Goal: Use online tool/utility: Utilize a website feature to perform a specific function

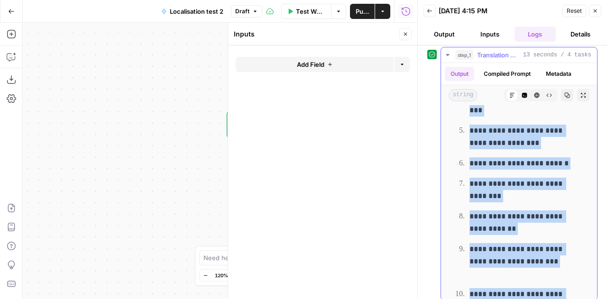
scroll to position [3081, 0]
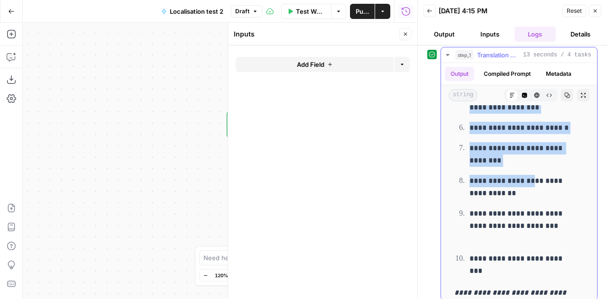
drag, startPoint x: 455, startPoint y: 123, endPoint x: 540, endPoint y: 191, distance: 108.6
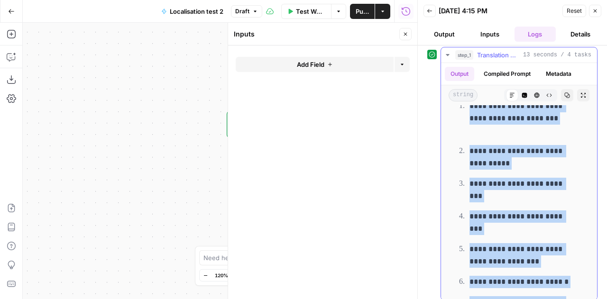
scroll to position [2823, 0]
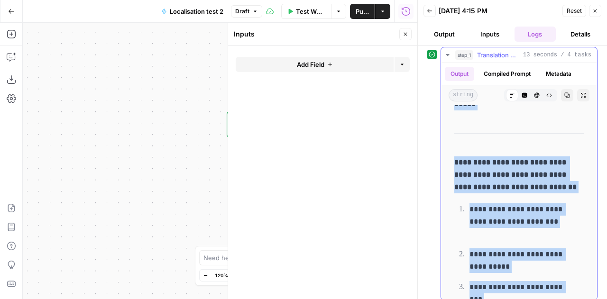
click at [540, 191] on p "**********" at bounding box center [518, 175] width 129 height 37
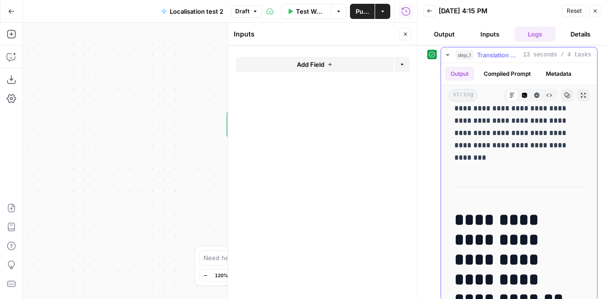
scroll to position [0, 0]
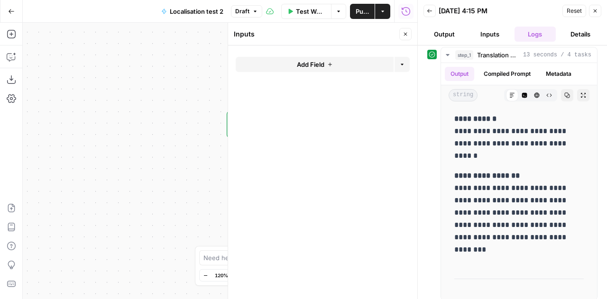
click at [574, 11] on span "Reset" at bounding box center [574, 11] width 15 height 9
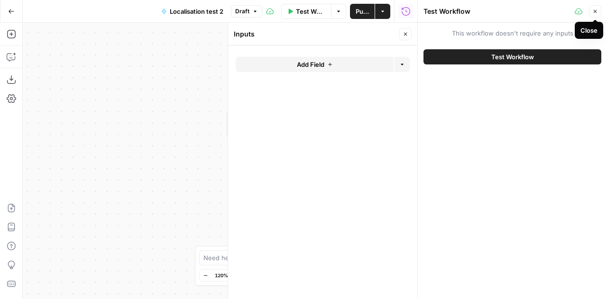
click at [599, 10] on button "Close" at bounding box center [595, 11] width 12 height 12
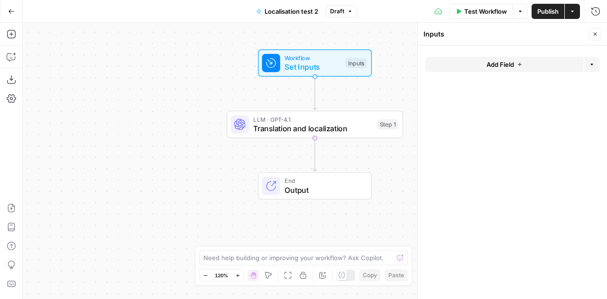
click at [321, 127] on span "Translation and localization" at bounding box center [313, 128] width 120 height 11
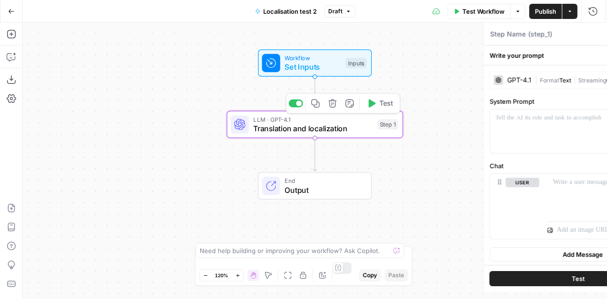
type textarea "Translation and localization"
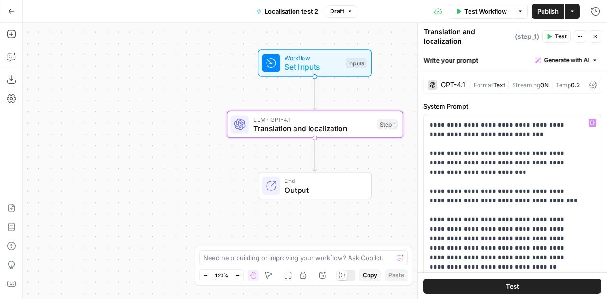
scroll to position [45, 0]
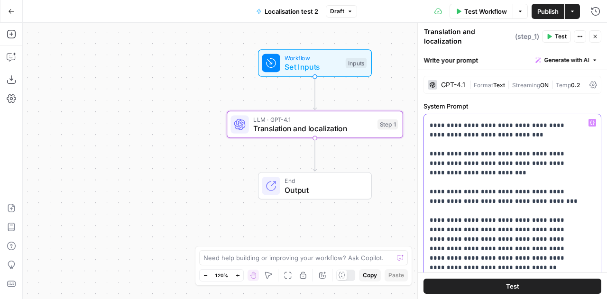
drag, startPoint x: 560, startPoint y: 252, endPoint x: 428, endPoint y: 215, distance: 137.0
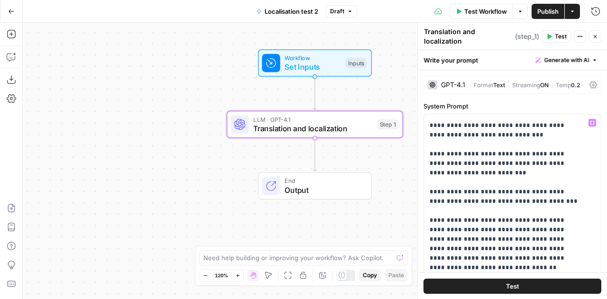
click at [595, 35] on icon "button" at bounding box center [595, 36] width 3 height 3
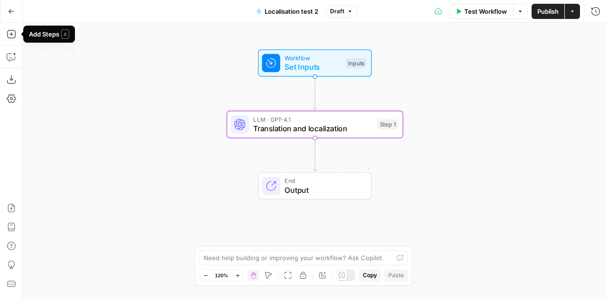
click at [11, 23] on div "Add Steps Copilot Download as JSON Settings Import JSON AirOps Academy Help Giv…" at bounding box center [11, 161] width 23 height 277
click at [11, 15] on button "Go Back" at bounding box center [11, 11] width 17 height 17
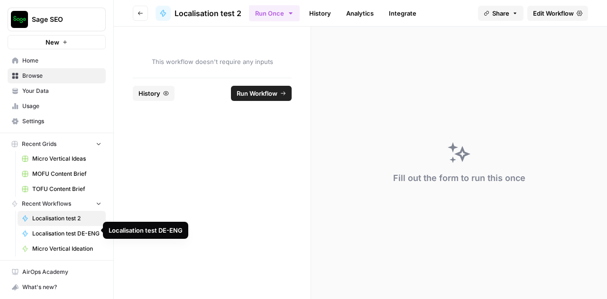
click at [57, 230] on span "Localisation test DE-ENG" at bounding box center [66, 234] width 69 height 9
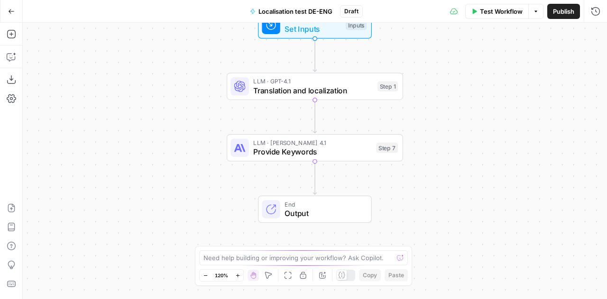
click at [305, 142] on span "LLM · [PERSON_NAME] 4.1" at bounding box center [312, 143] width 119 height 9
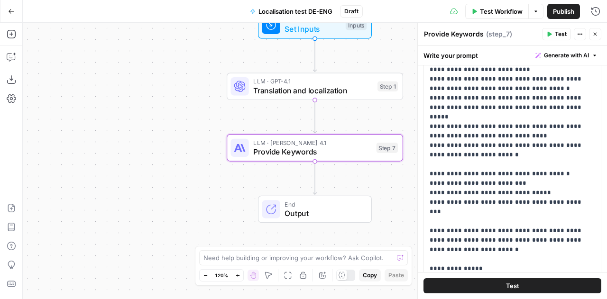
scroll to position [54, 0]
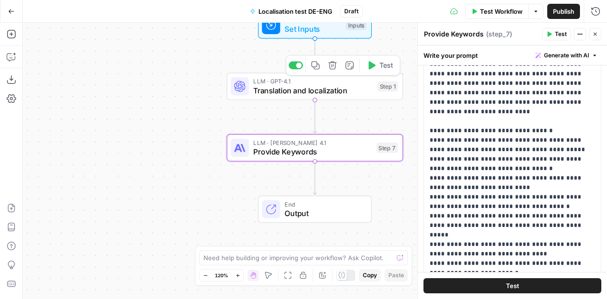
click at [316, 78] on span "LLM · GPT-4.1" at bounding box center [313, 81] width 120 height 9
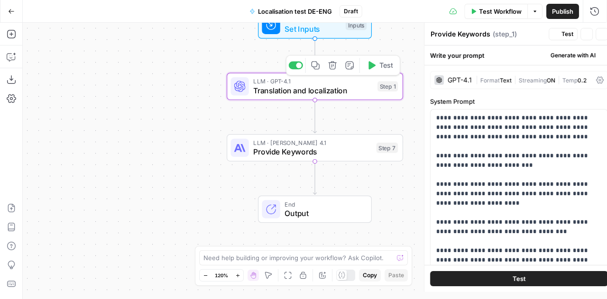
type textarea "Translation and localization"
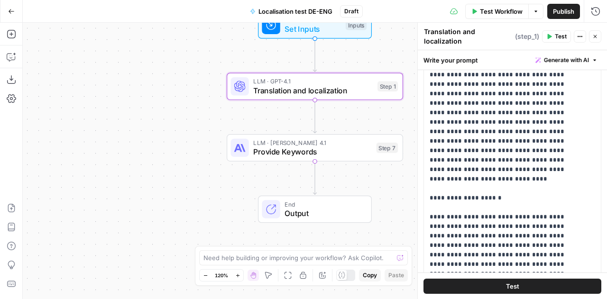
scroll to position [270, 0]
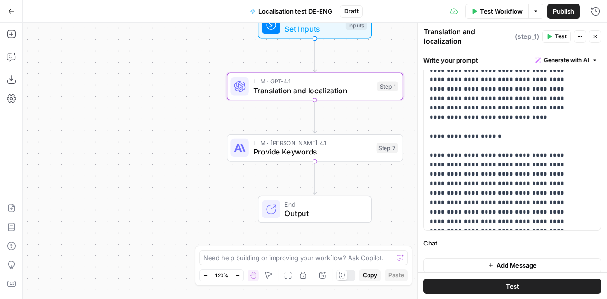
click at [324, 30] on span "Set Inputs" at bounding box center [313, 28] width 56 height 11
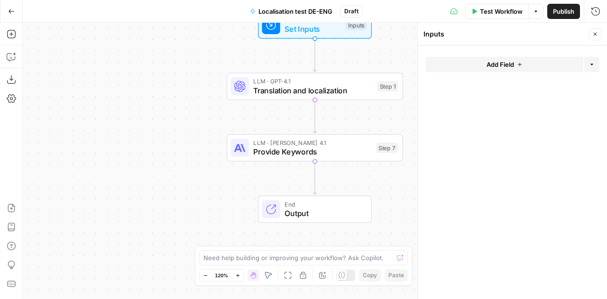
click at [494, 16] on button "Test Workflow" at bounding box center [497, 11] width 64 height 15
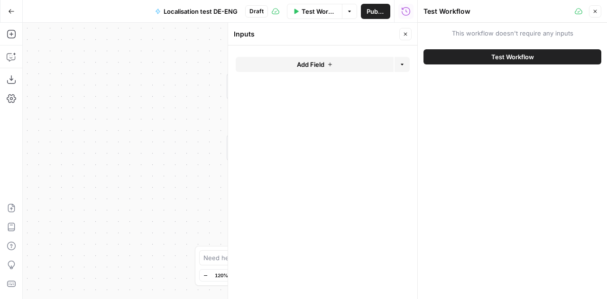
click at [510, 54] on span "Test Workflow" at bounding box center [512, 56] width 43 height 9
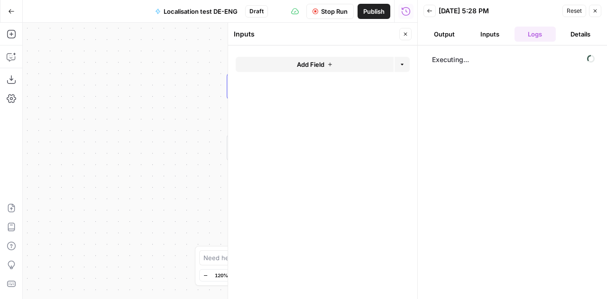
click at [324, 13] on span "Stop Run" at bounding box center [334, 11] width 27 height 9
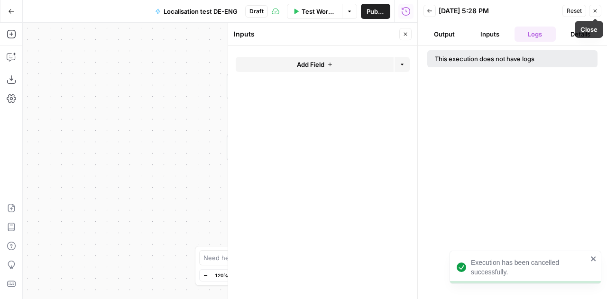
click at [597, 12] on icon "button" at bounding box center [595, 11] width 6 height 6
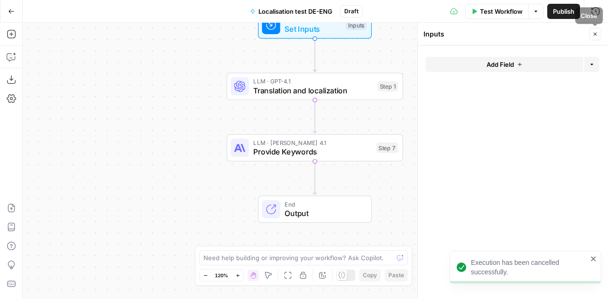
click at [594, 36] on icon "button" at bounding box center [595, 34] width 6 height 6
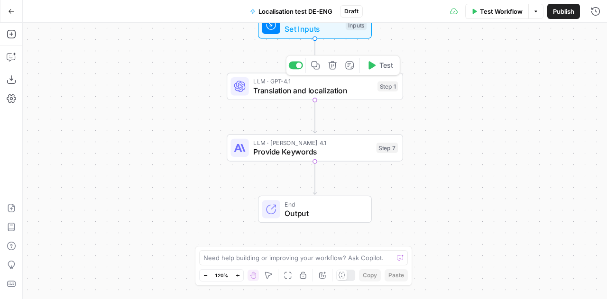
click at [286, 94] on span "Translation and localization" at bounding box center [313, 90] width 120 height 11
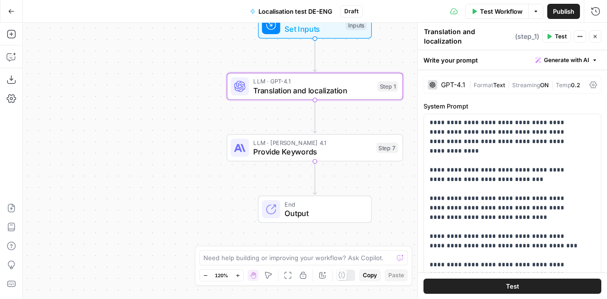
click at [439, 84] on div "GPT-4.1" at bounding box center [446, 84] width 37 height 9
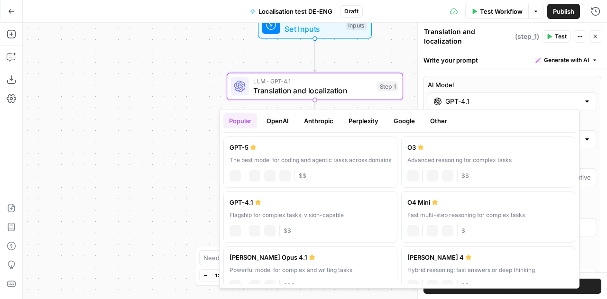
click at [475, 102] on div "GPT-4.1" at bounding box center [512, 101] width 169 height 18
click at [306, 261] on label "[PERSON_NAME] Opus 4.1 Powerful model for complex and writing tasks anthropic V…" at bounding box center [310, 272] width 174 height 51
type input "[PERSON_NAME] Opus 4.1"
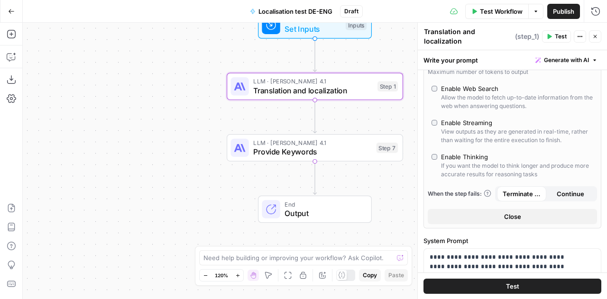
scroll to position [136, 0]
click at [598, 30] on button "Close" at bounding box center [595, 36] width 12 height 12
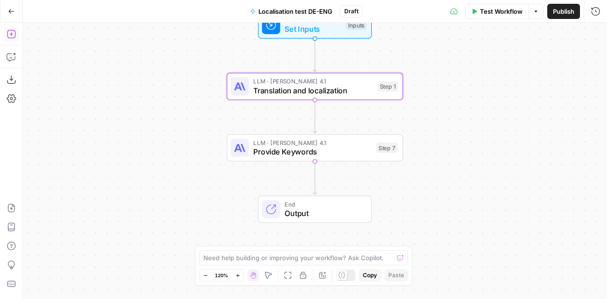
click at [13, 33] on icon "button" at bounding box center [11, 33] width 9 height 9
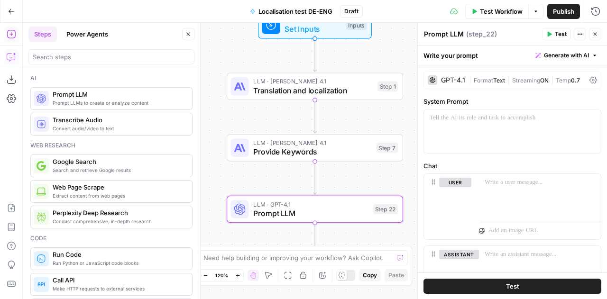
click at [436, 33] on textarea "Prompt LLM" at bounding box center [444, 33] width 40 height 9
type textarea "Optimization"
click at [472, 131] on div at bounding box center [512, 132] width 177 height 44
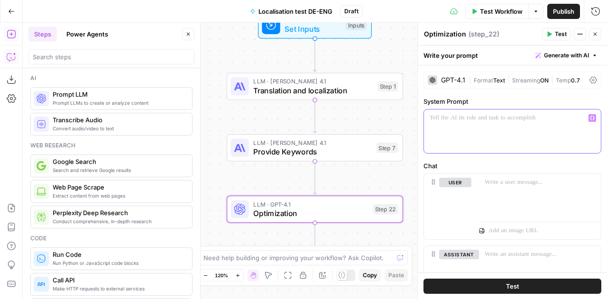
click at [440, 133] on div at bounding box center [512, 132] width 177 height 44
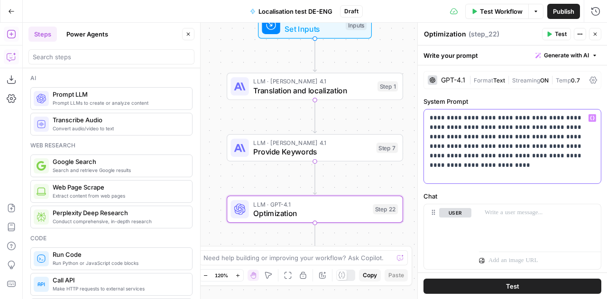
click at [505, 119] on p "**********" at bounding box center [509, 146] width 159 height 66
drag, startPoint x: 568, startPoint y: 137, endPoint x: 565, endPoint y: 167, distance: 30.5
click at [565, 167] on p "**********" at bounding box center [509, 146] width 159 height 66
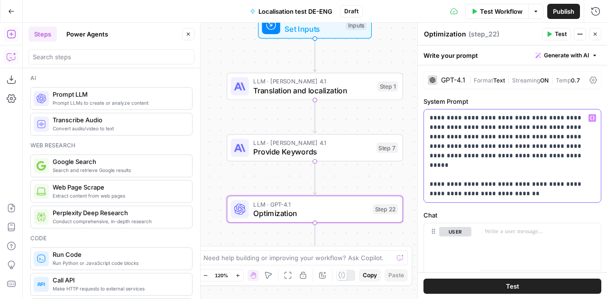
click at [498, 175] on p "**********" at bounding box center [509, 155] width 159 height 85
click at [428, 166] on div "**********" at bounding box center [512, 156] width 177 height 93
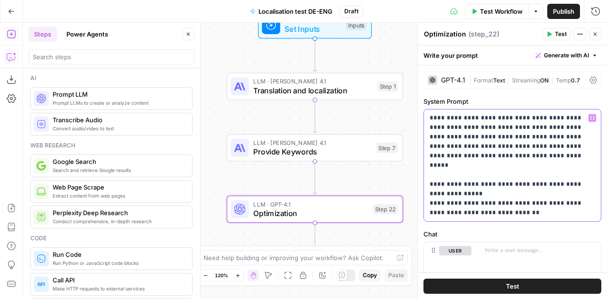
click at [579, 175] on p "**********" at bounding box center [509, 165] width 159 height 104
click at [470, 185] on p "**********" at bounding box center [509, 165] width 159 height 104
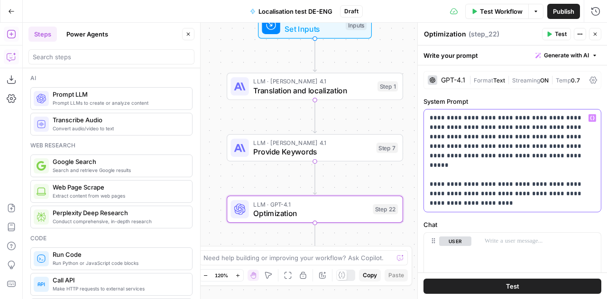
drag, startPoint x: 516, startPoint y: 175, endPoint x: 585, endPoint y: 174, distance: 69.7
click at [585, 174] on p "**********" at bounding box center [509, 160] width 159 height 95
click at [504, 196] on p "**********" at bounding box center [509, 160] width 159 height 95
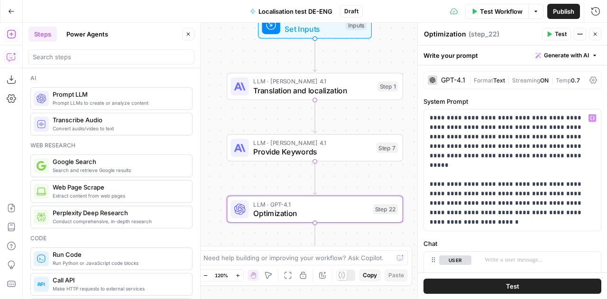
click at [448, 82] on div "GPT-4.1" at bounding box center [453, 80] width 24 height 7
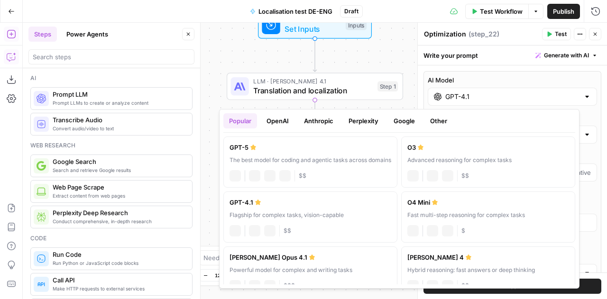
click at [487, 88] on div "GPT-4.1" at bounding box center [512, 97] width 169 height 18
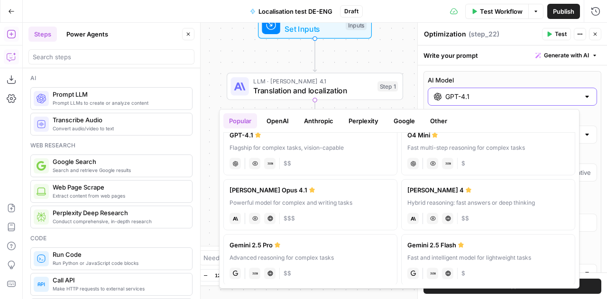
scroll to position [66, 0]
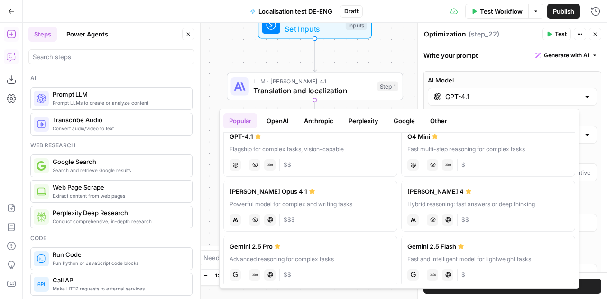
click at [517, 194] on div "[PERSON_NAME] 4" at bounding box center [488, 191] width 162 height 9
type input "[PERSON_NAME] 4"
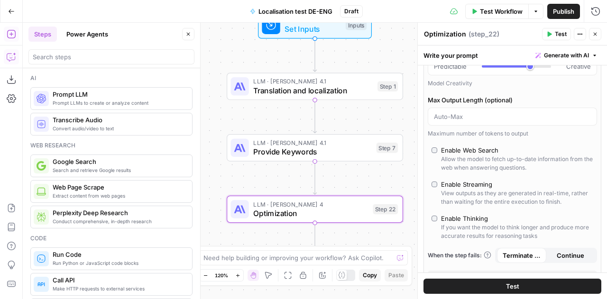
scroll to position [0, 0]
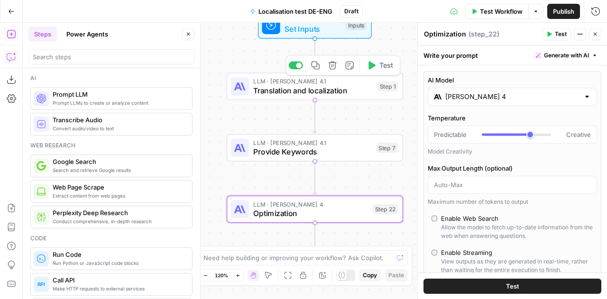
click at [300, 92] on span "Translation and localization" at bounding box center [313, 90] width 120 height 11
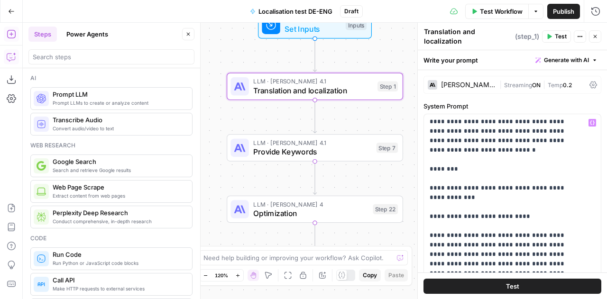
scroll to position [258, 0]
click at [600, 36] on button "Close" at bounding box center [595, 36] width 12 height 12
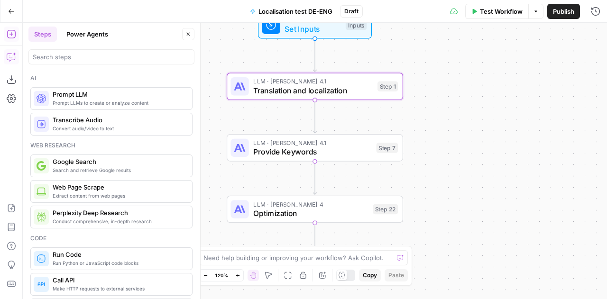
click at [313, 26] on span "Set Inputs" at bounding box center [313, 28] width 56 height 11
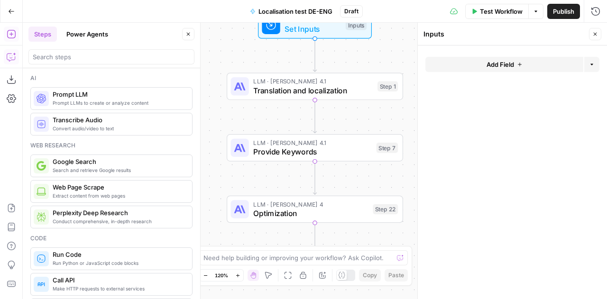
click at [484, 13] on span "Test Workflow" at bounding box center [501, 11] width 43 height 9
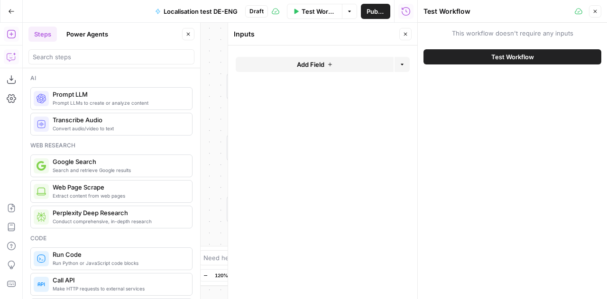
click at [528, 59] on span "Test Workflow" at bounding box center [512, 56] width 43 height 9
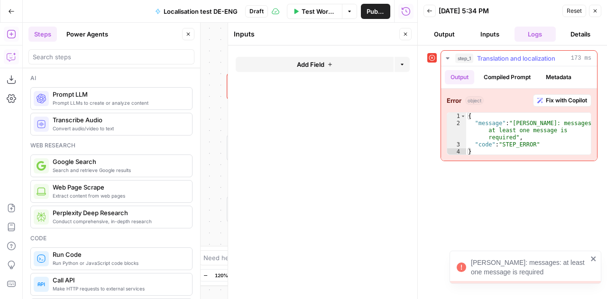
click at [571, 100] on span "Fix with Copilot" at bounding box center [566, 100] width 41 height 9
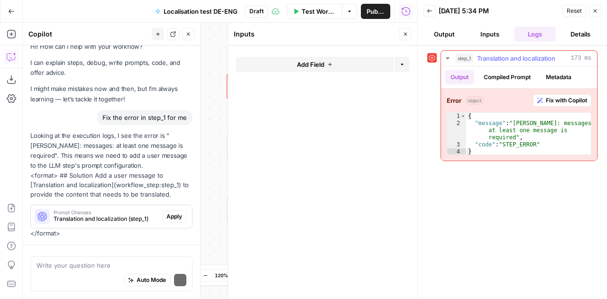
scroll to position [27, 0]
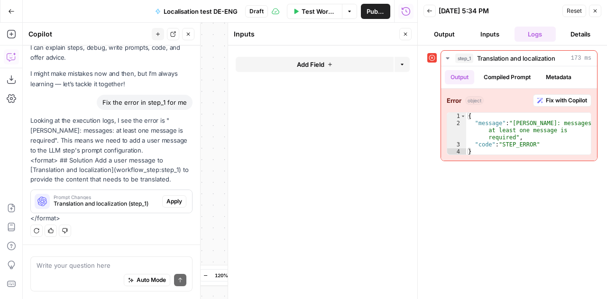
click at [173, 205] on span "Apply" at bounding box center [174, 201] width 16 height 9
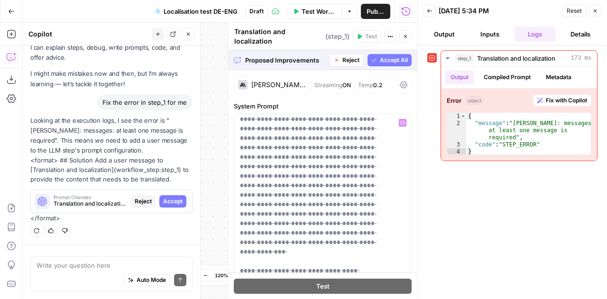
scroll to position [372, 0]
click at [380, 56] on span "Accept All" at bounding box center [394, 60] width 28 height 9
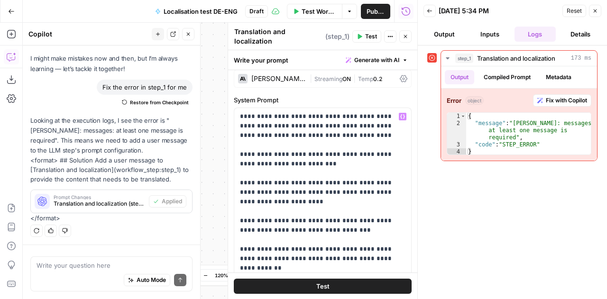
scroll to position [0, 0]
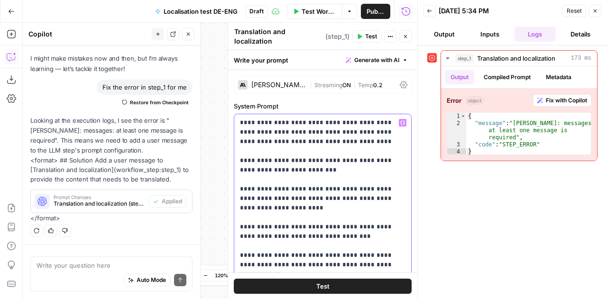
click at [291, 158] on p "**********" at bounding box center [319, 213] width 159 height 190
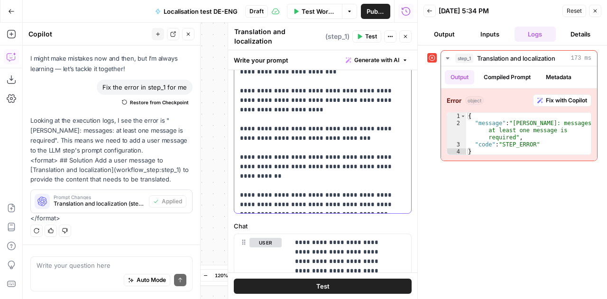
scroll to position [99, 0]
click at [595, 12] on icon "button" at bounding box center [595, 11] width 6 height 6
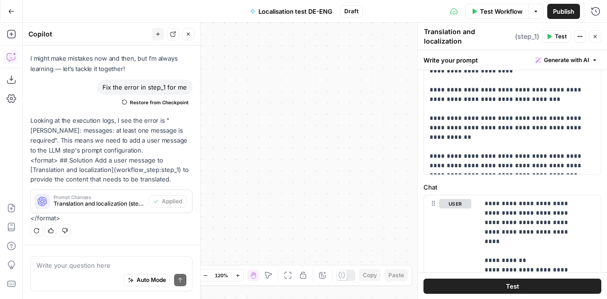
scroll to position [138, 0]
click at [539, 159] on p "**********" at bounding box center [509, 76] width 159 height 190
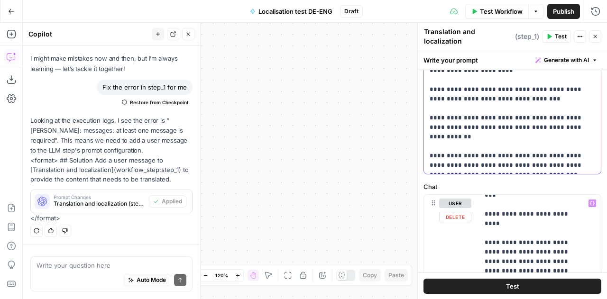
scroll to position [237, 0]
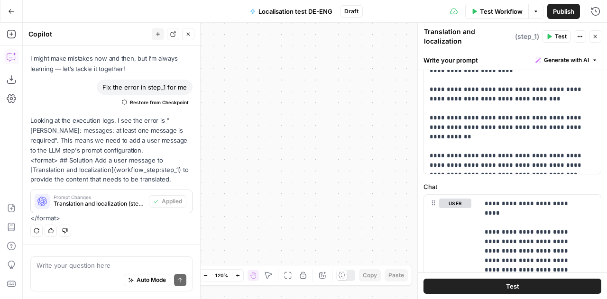
click at [593, 34] on icon "button" at bounding box center [595, 37] width 6 height 6
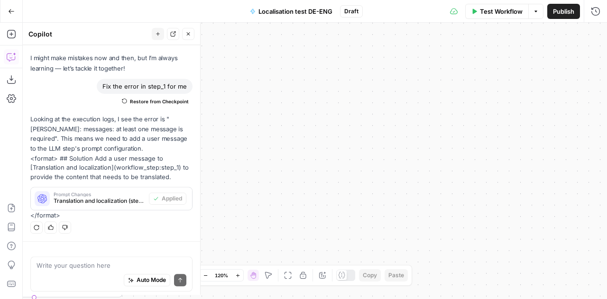
scroll to position [42, 0]
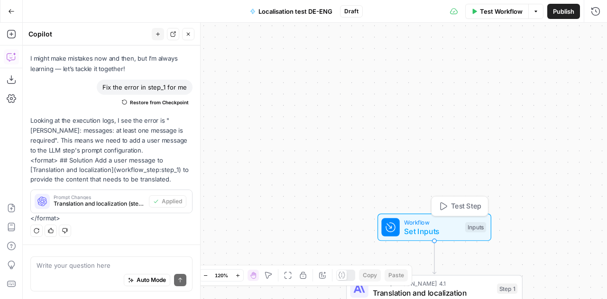
click at [430, 231] on span "Set Inputs" at bounding box center [432, 231] width 56 height 11
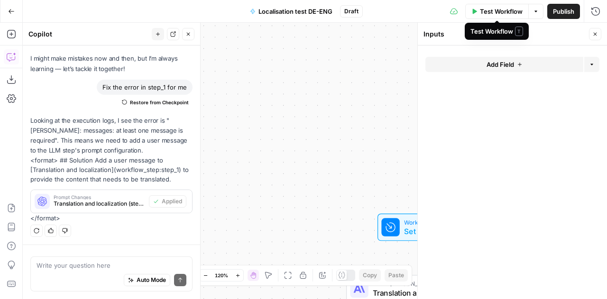
click at [497, 12] on span "Test Workflow" at bounding box center [501, 11] width 43 height 9
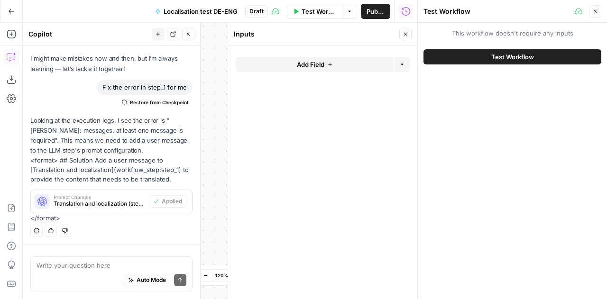
click at [520, 58] on span "Test Workflow" at bounding box center [512, 56] width 43 height 9
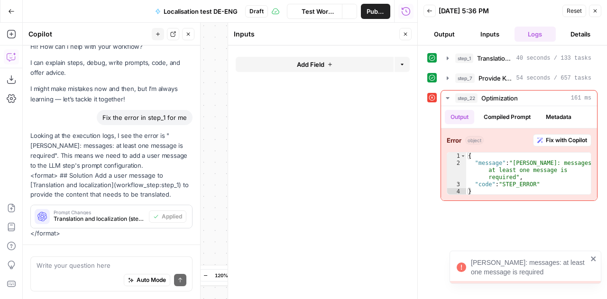
scroll to position [42, 0]
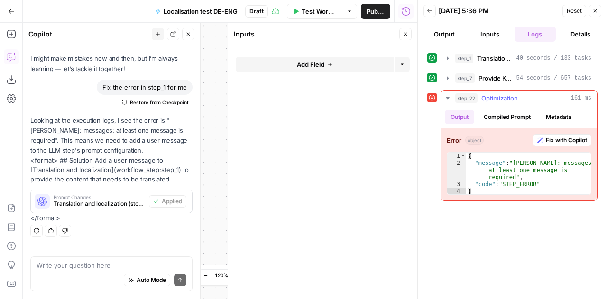
click at [564, 136] on span "Fix with Copilot" at bounding box center [566, 140] width 41 height 9
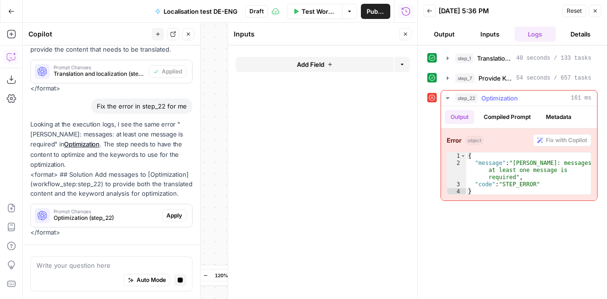
scroll to position [195, 0]
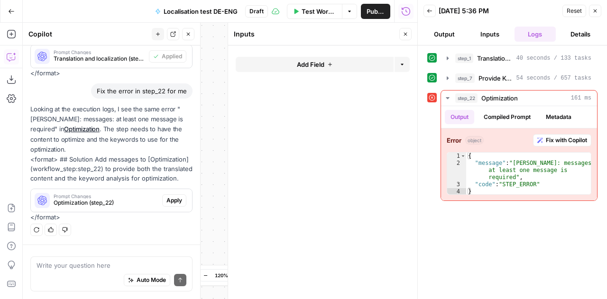
click at [168, 203] on span "Apply" at bounding box center [174, 200] width 16 height 9
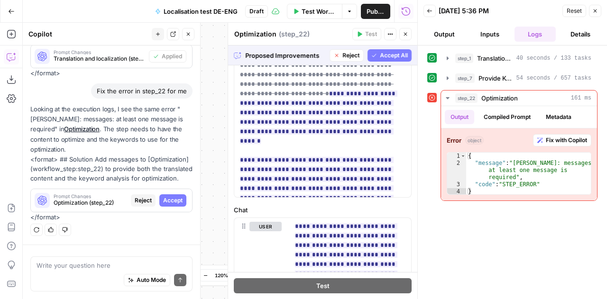
scroll to position [129, 0]
click at [171, 200] on span "Accept" at bounding box center [172, 200] width 19 height 9
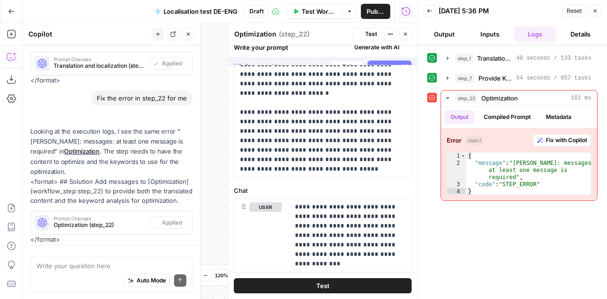
scroll to position [0, 0]
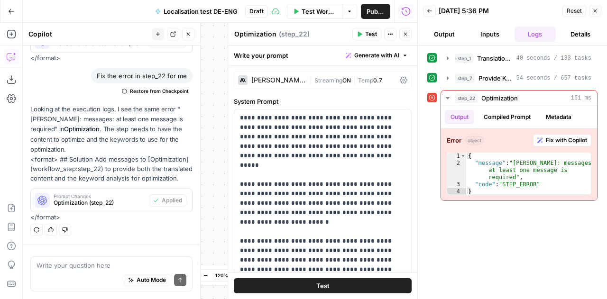
drag, startPoint x: 318, startPoint y: 3, endPoint x: 306, endPoint y: 13, distance: 15.5
click at [306, 13] on div "Test Workflow Options Publish Run History" at bounding box center [342, 11] width 149 height 22
click at [306, 13] on span "Test Workflow" at bounding box center [319, 11] width 35 height 9
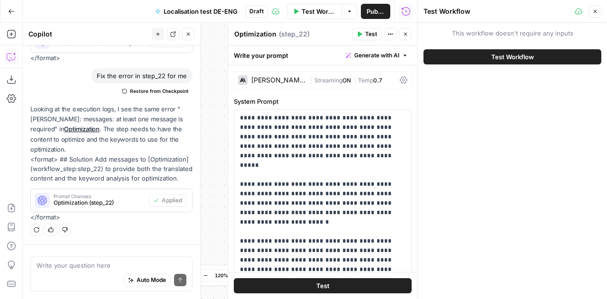
click at [541, 58] on button "Test Workflow" at bounding box center [513, 56] width 178 height 15
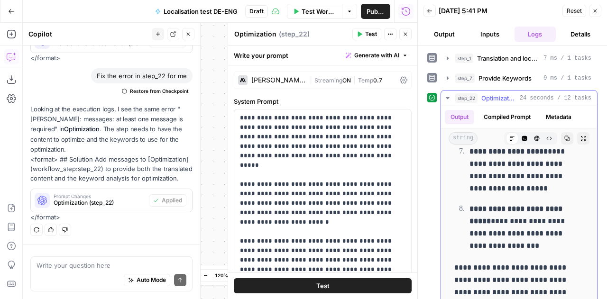
scroll to position [4511, 0]
click at [504, 74] on span "Provide Keywords" at bounding box center [505, 78] width 53 height 9
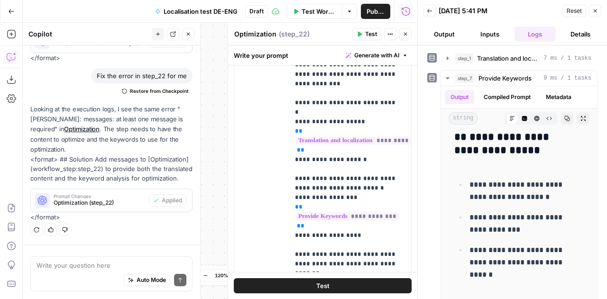
scroll to position [299, 0]
click at [444, 75] on icon "button" at bounding box center [448, 78] width 8 height 8
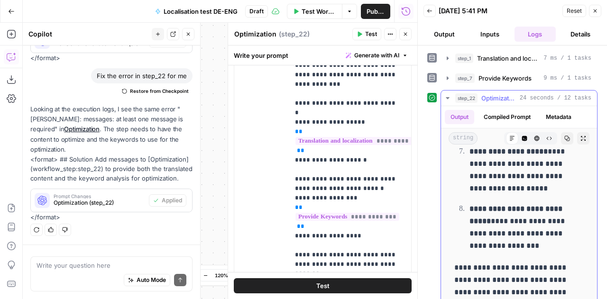
scroll to position [47, 0]
